Goal: Transaction & Acquisition: Purchase product/service

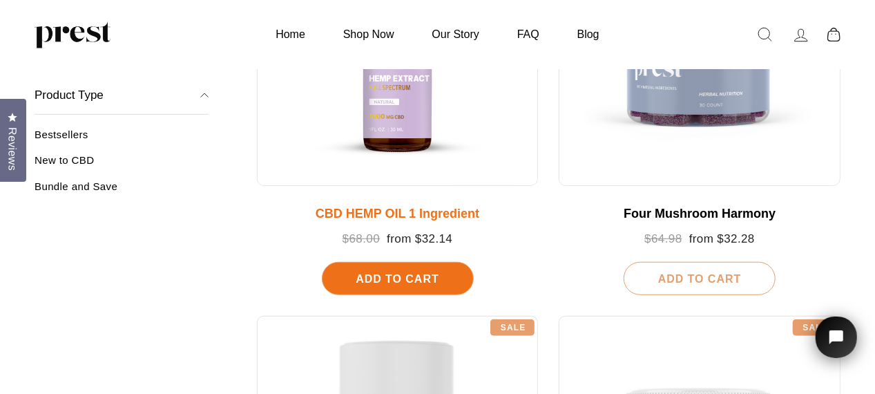
scroll to position [253, 0]
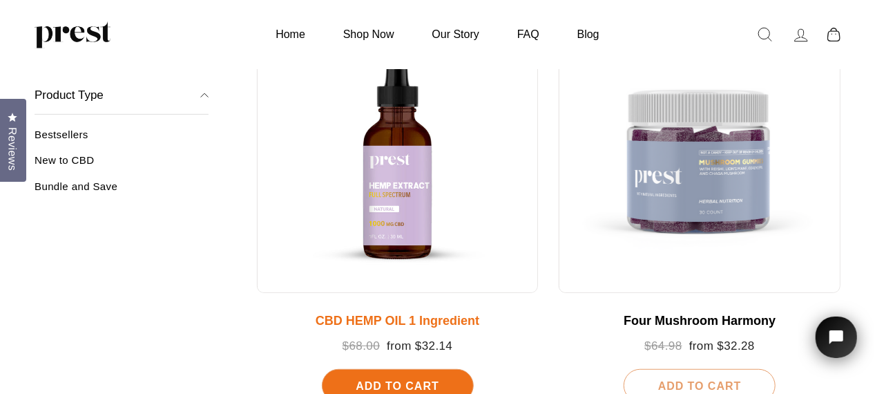
click at [405, 203] on div at bounding box center [398, 152] width 282 height 282
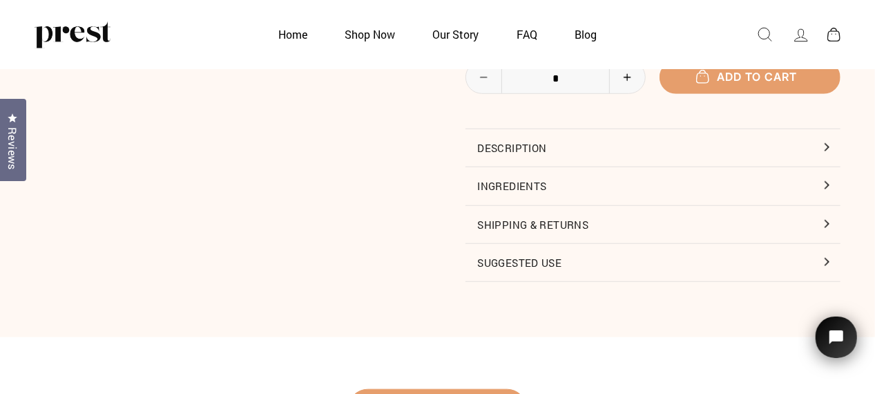
scroll to position [495, 0]
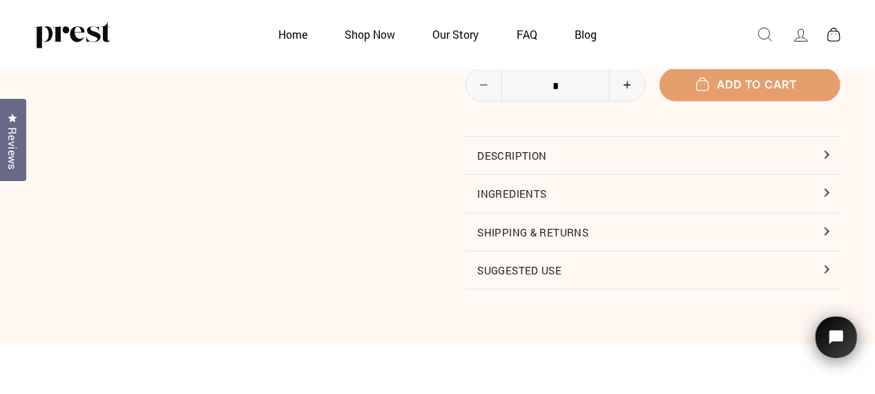
click at [546, 194] on button "Ingredients" at bounding box center [654, 193] width 376 height 37
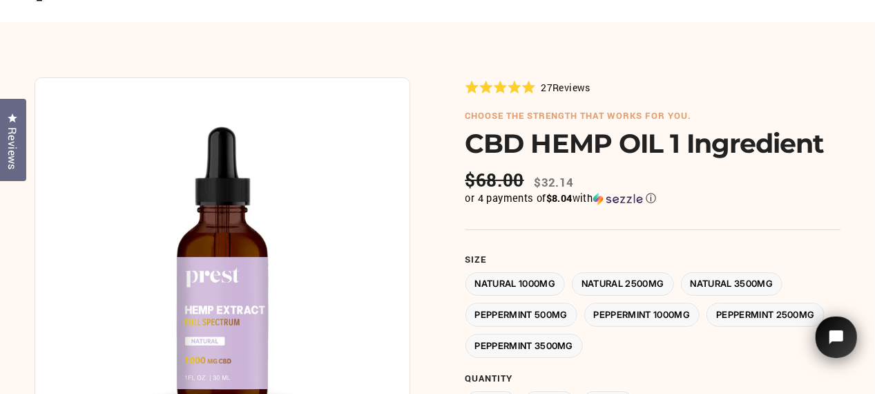
scroll to position [61, 0]
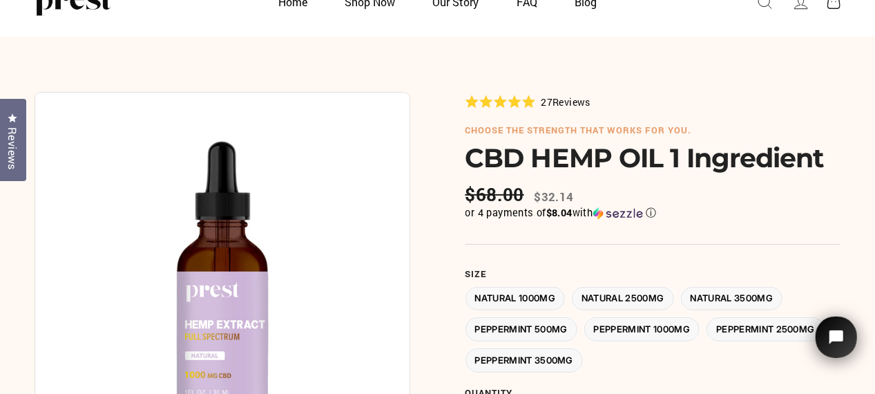
click at [772, 332] on label "Peppermint 2500MG" at bounding box center [766, 329] width 118 height 24
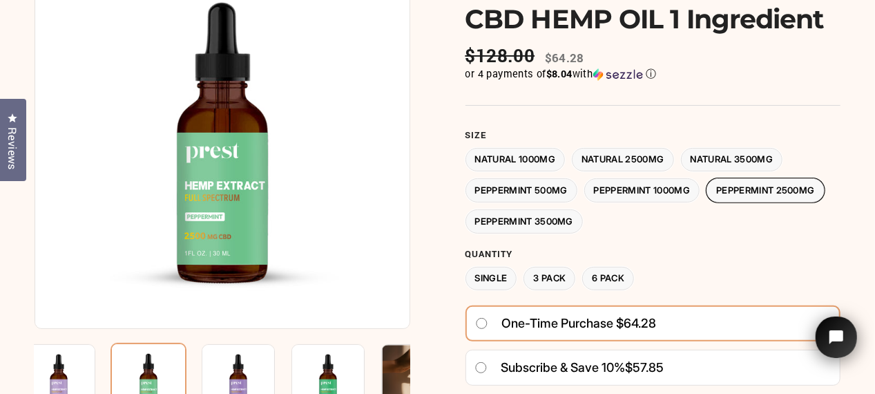
scroll to position [175, 0]
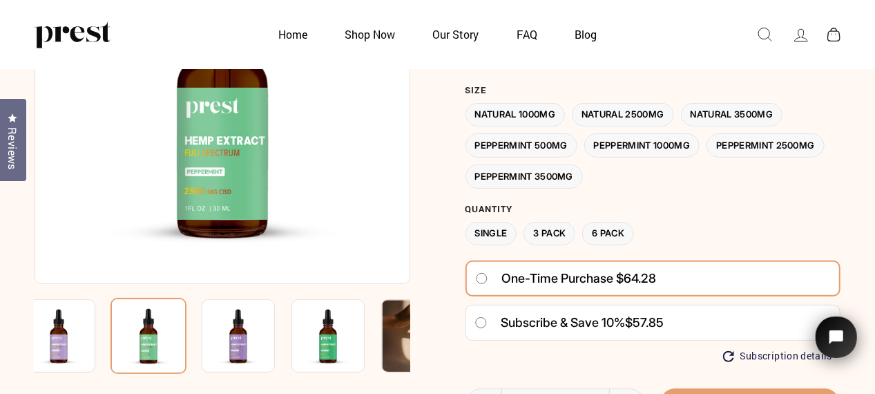
click at [561, 231] on label "3 Pack" at bounding box center [550, 234] width 52 height 24
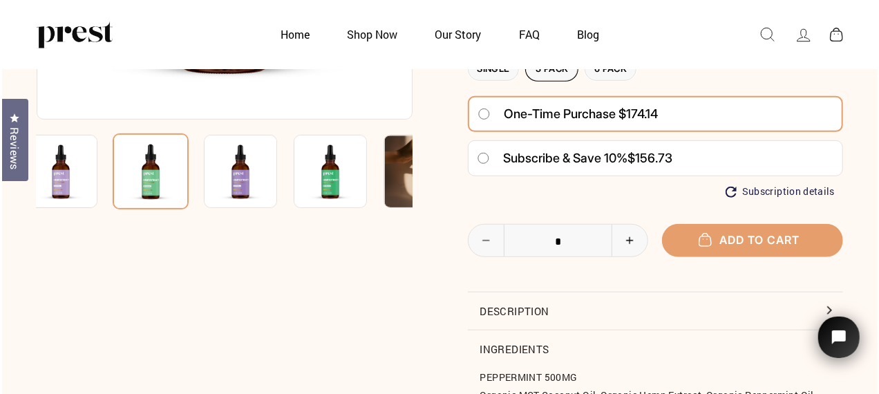
scroll to position [345, 0]
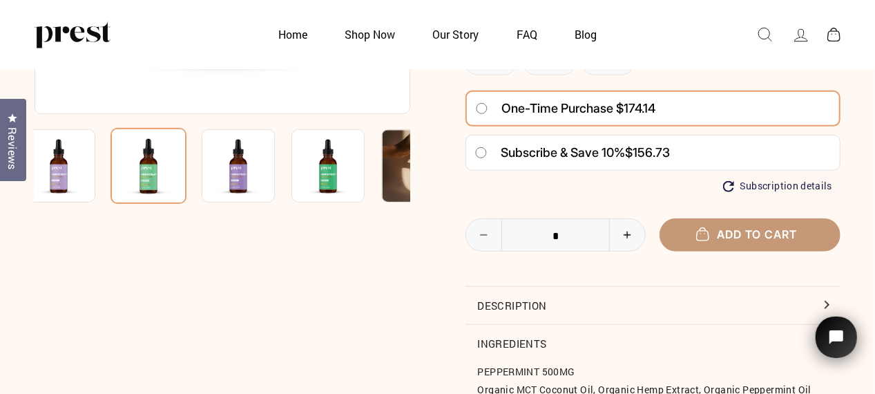
click at [765, 237] on span "Add to cart" at bounding box center [750, 234] width 94 height 14
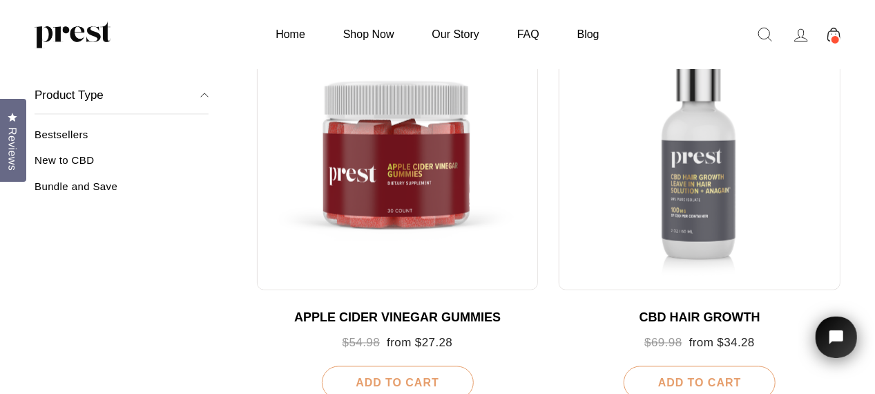
scroll to position [1079, 0]
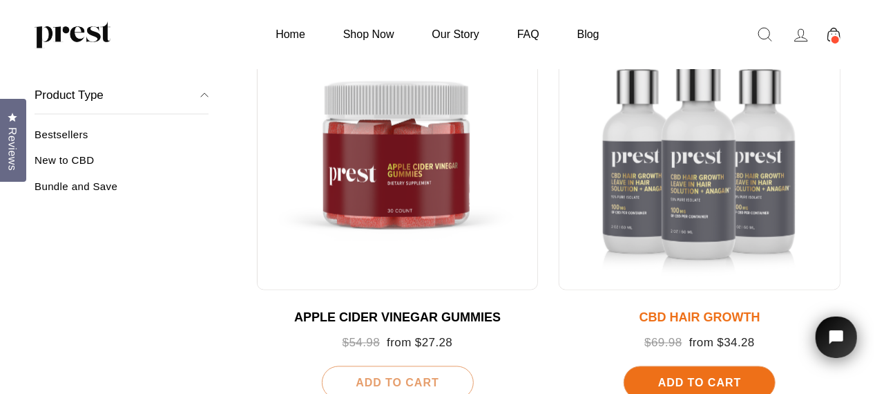
click at [711, 206] on div at bounding box center [700, 149] width 282 height 282
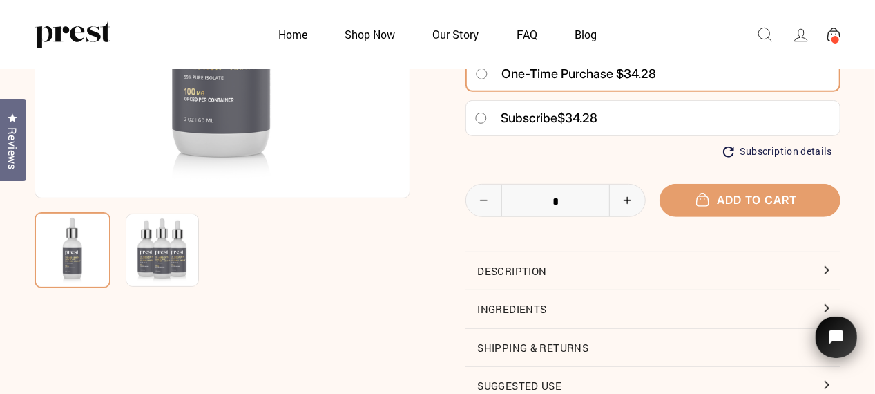
scroll to position [268, 0]
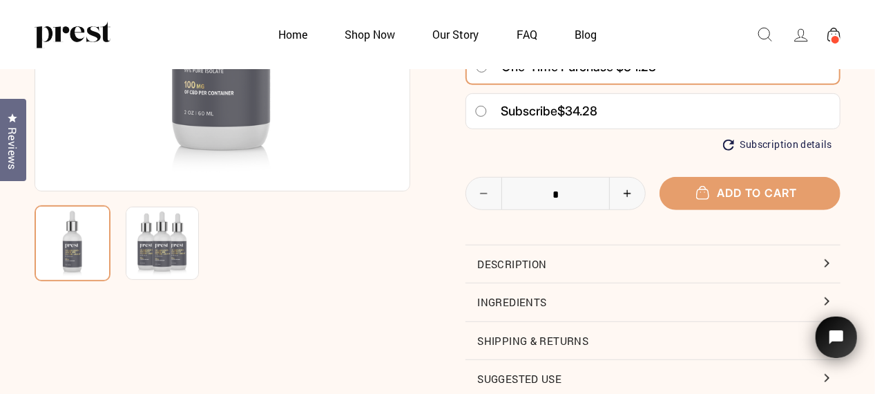
click at [550, 263] on button "Description" at bounding box center [654, 263] width 376 height 37
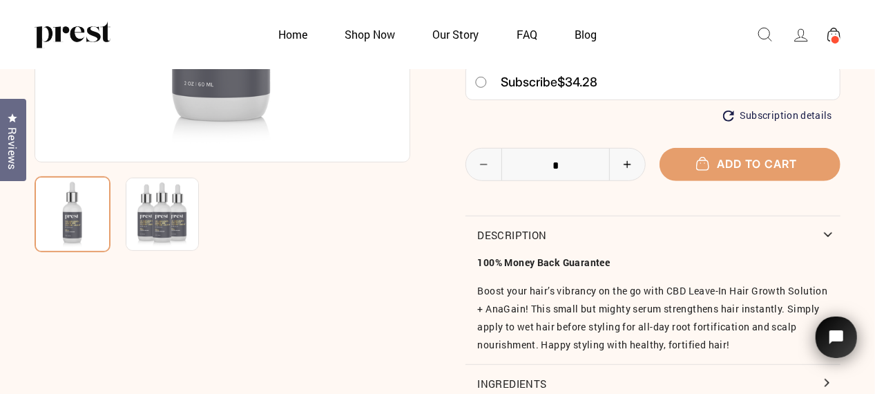
scroll to position [305, 0]
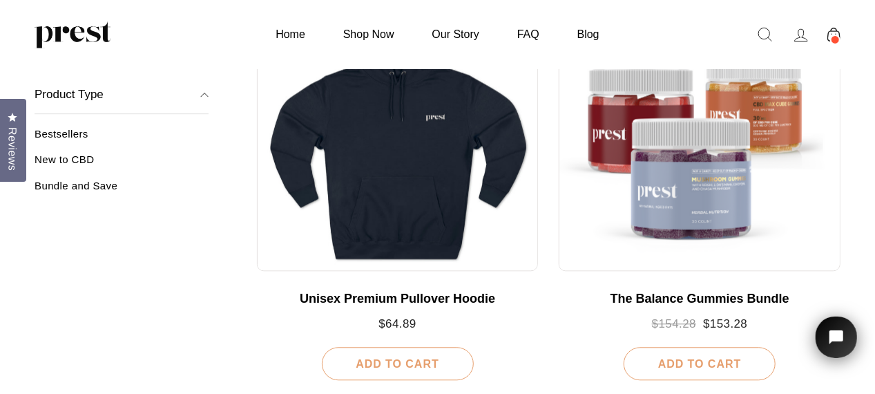
scroll to position [1510, 0]
click at [79, 137] on link "Bestsellers" at bounding box center [122, 139] width 174 height 23
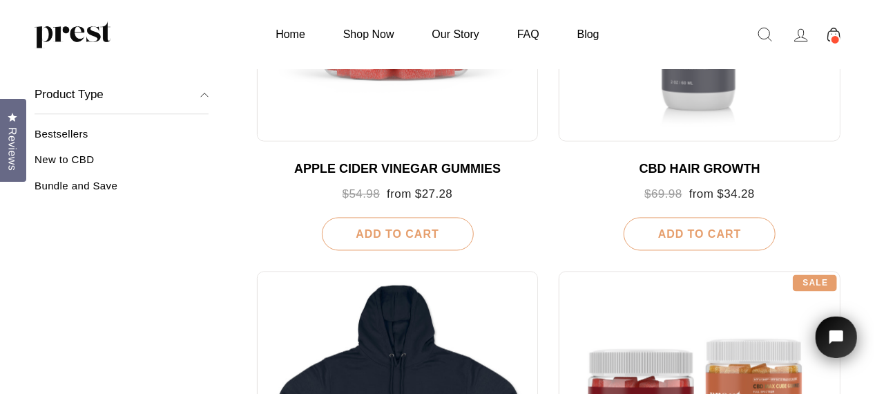
scroll to position [1148, 0]
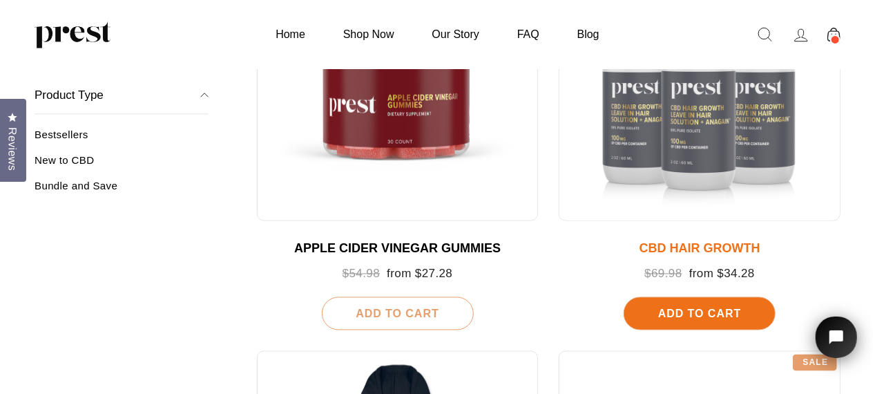
click at [713, 140] on div at bounding box center [700, 80] width 282 height 282
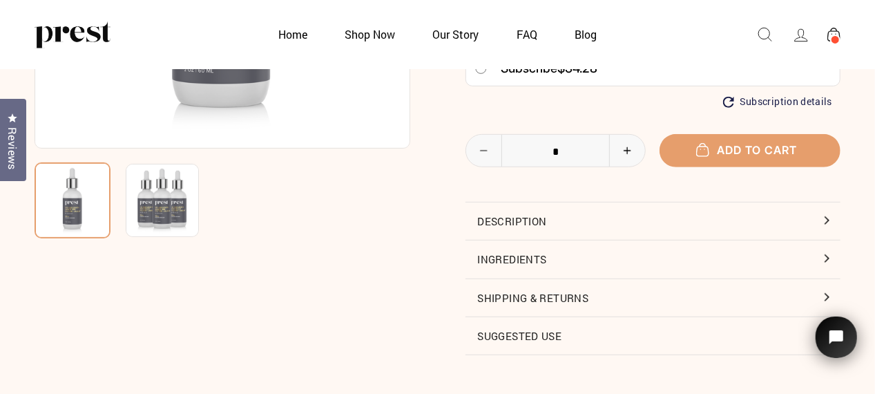
scroll to position [312, 0]
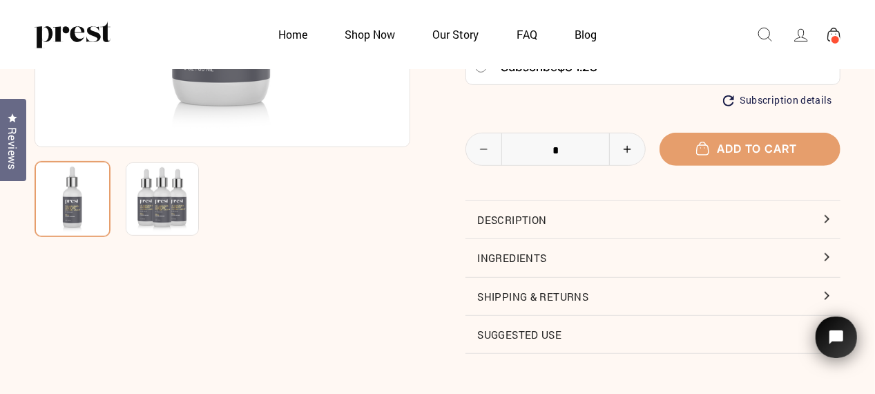
click at [543, 256] on button "Ingredients" at bounding box center [654, 257] width 376 height 37
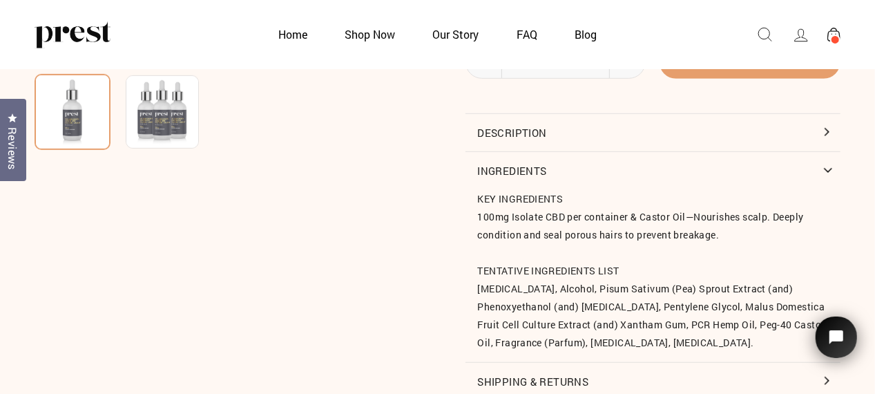
scroll to position [400, 0]
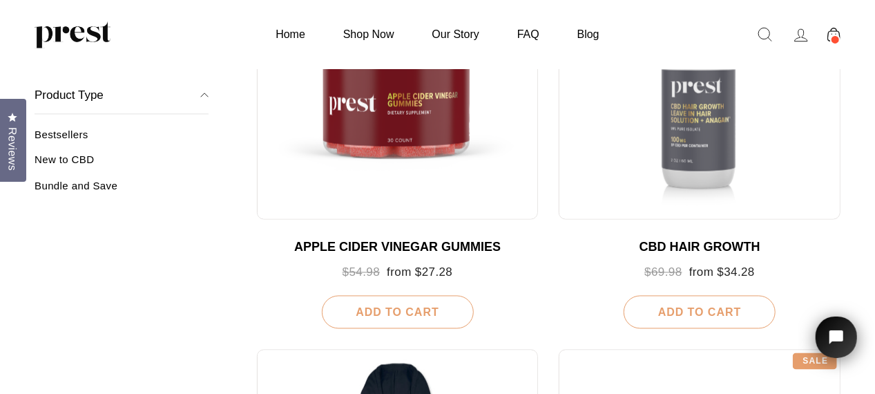
click at [91, 158] on link "New to CBD" at bounding box center [122, 165] width 174 height 23
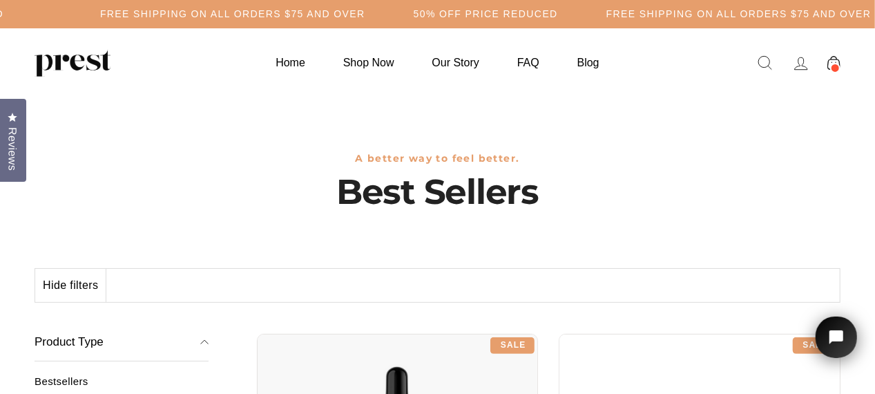
click at [834, 61] on icon at bounding box center [834, 63] width 13 height 15
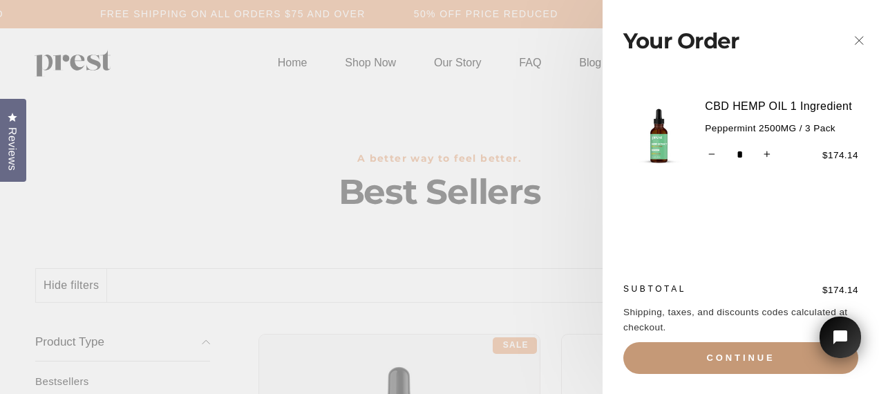
click at [746, 356] on button "Continue" at bounding box center [740, 358] width 235 height 32
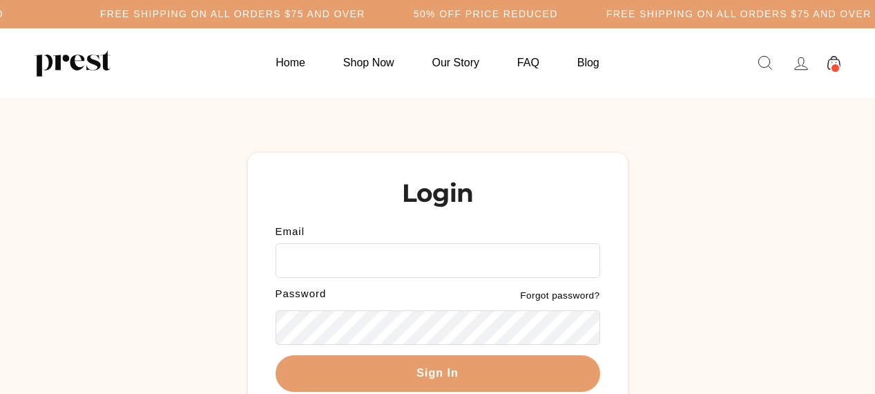
scroll to position [64, 0]
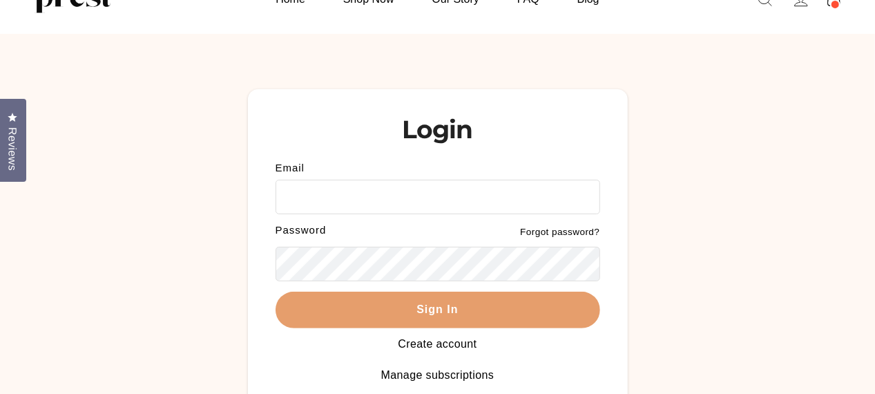
click at [408, 225] on label "Password" at bounding box center [357, 230] width 162 height 10
click at [306, 204] on input "Email" at bounding box center [438, 197] width 325 height 35
type input "**********"
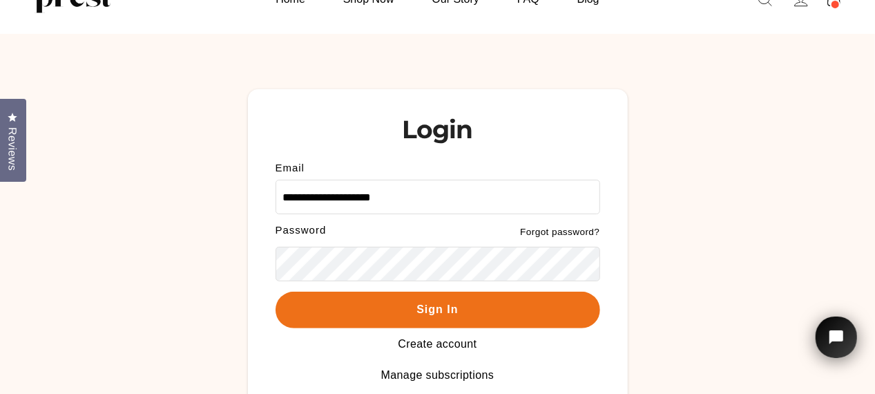
click at [446, 307] on button "Sign In" at bounding box center [438, 310] width 325 height 37
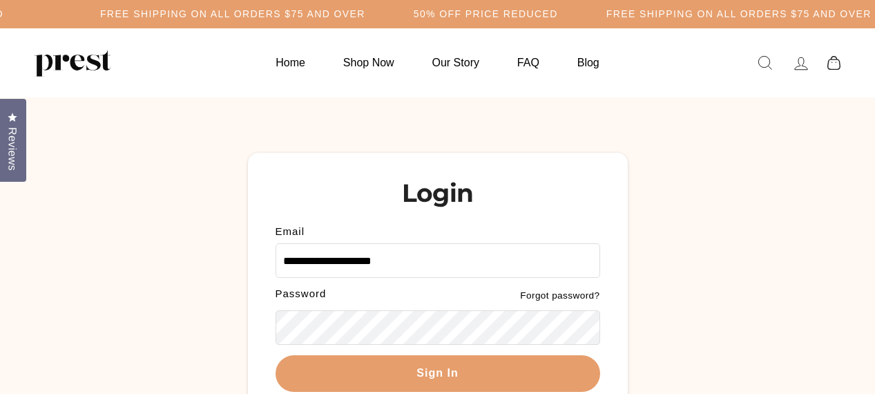
scroll to position [64, 0]
